Goal: Obtain resource: Download file/media

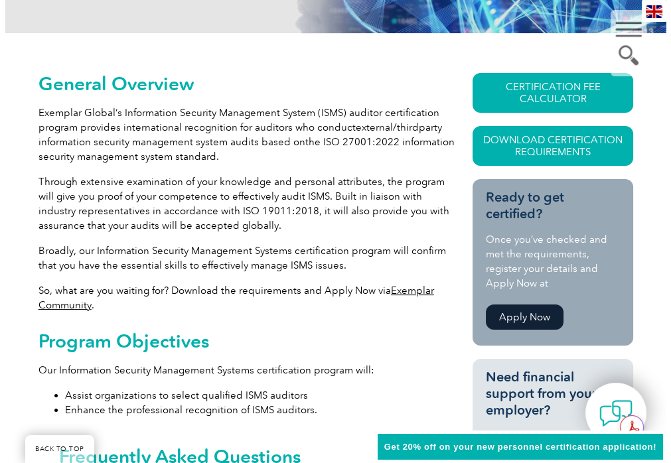
scroll to position [305, 0]
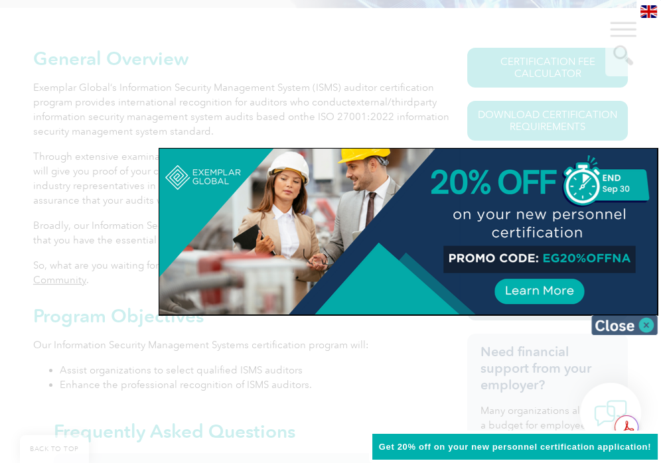
click at [631, 326] on img at bounding box center [624, 325] width 66 height 20
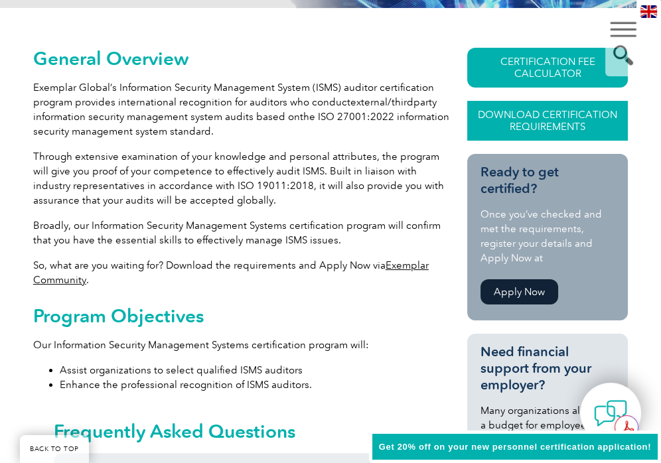
click at [513, 119] on link "Download Certification Requirements" at bounding box center [547, 121] width 161 height 40
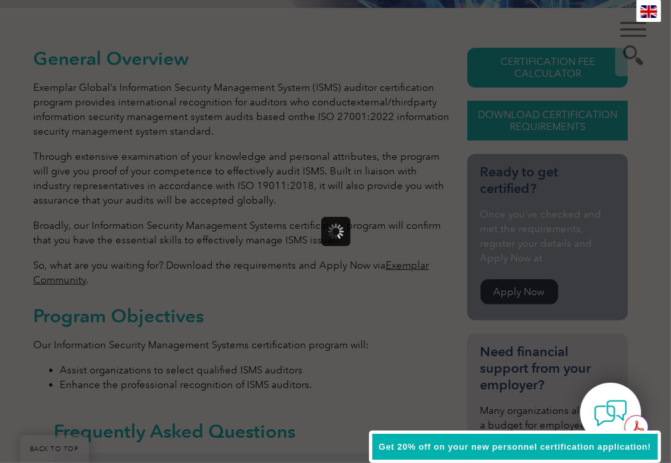
scroll to position [0, 0]
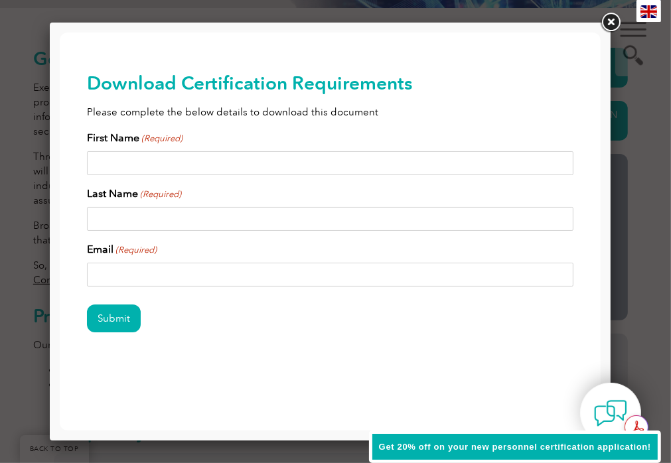
click at [133, 159] on input "First Name (Required)" at bounding box center [329, 163] width 487 height 24
type input "Tania"
type input "King"
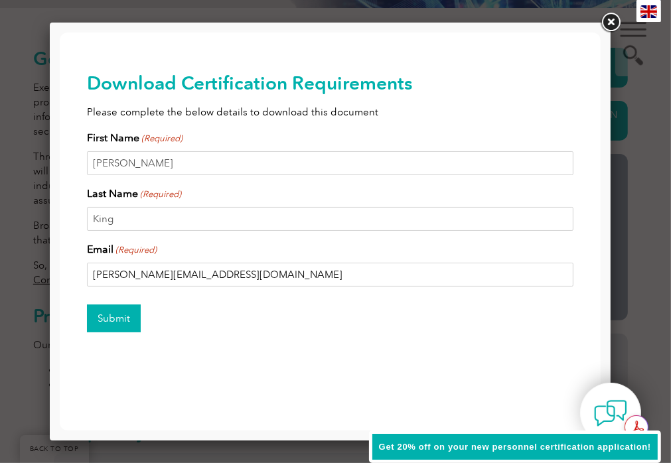
type input "tania@ttkingservices.com.au"
click at [103, 317] on input "Submit" at bounding box center [113, 318] width 54 height 28
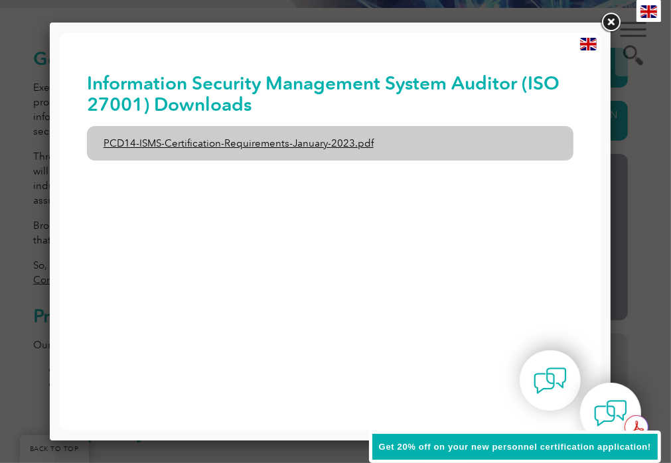
click at [329, 141] on link "PCD14-ISMS-Certification-Requirements-January-2023.pdf" at bounding box center [329, 142] width 487 height 34
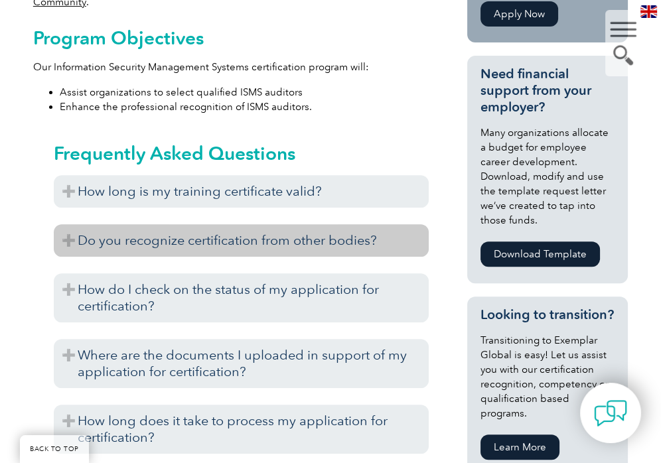
scroll to position [637, 0]
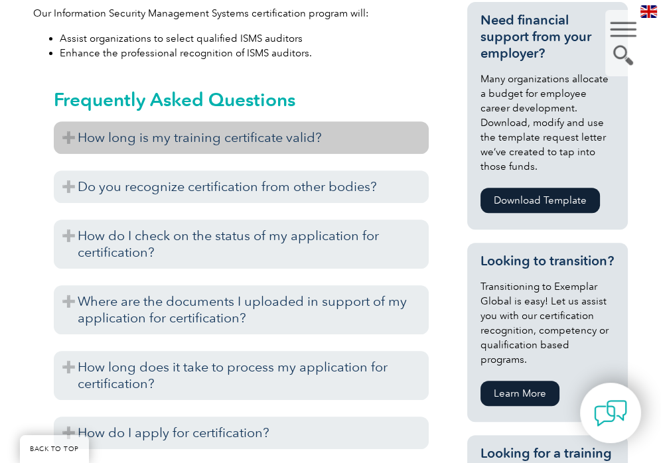
click at [235, 135] on h3 "How long is my training certificate valid?" at bounding box center [241, 137] width 375 height 33
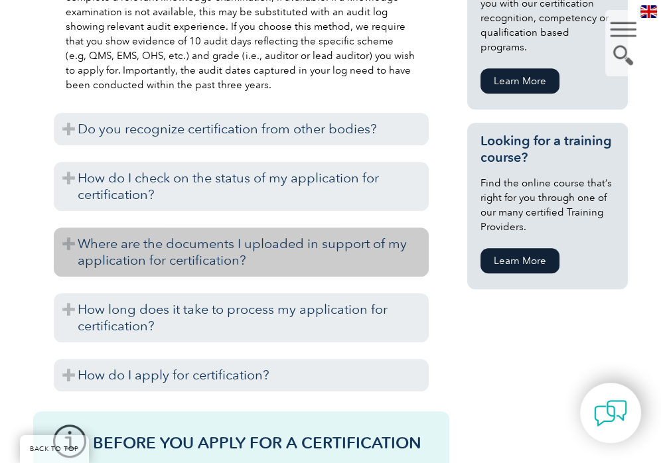
scroll to position [968, 0]
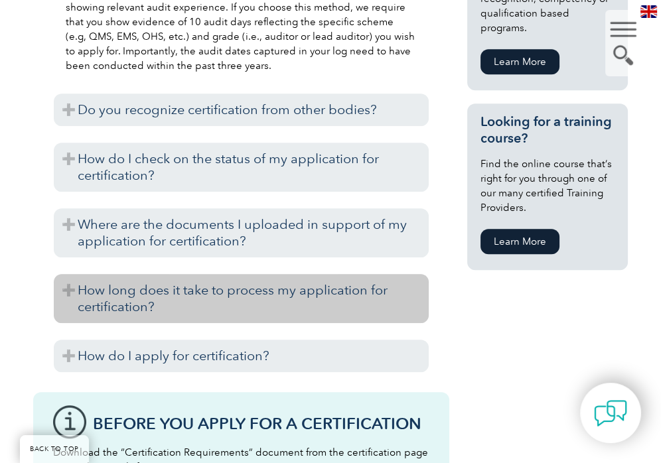
click at [158, 294] on h3 "How long does it take to process my application for certification?" at bounding box center [241, 298] width 375 height 49
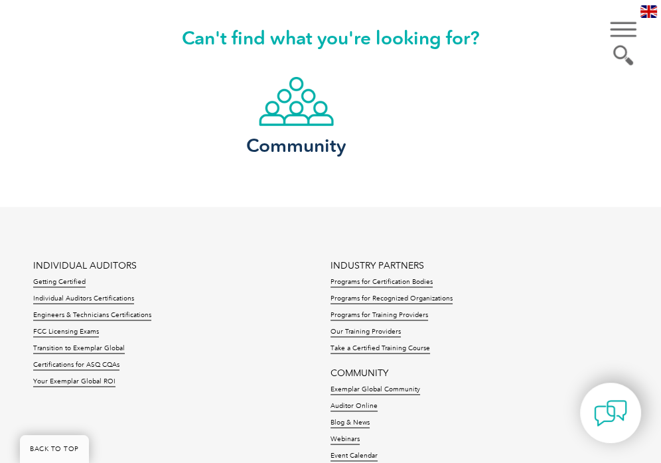
scroll to position [2295, 0]
